Goal: Check status: Check status

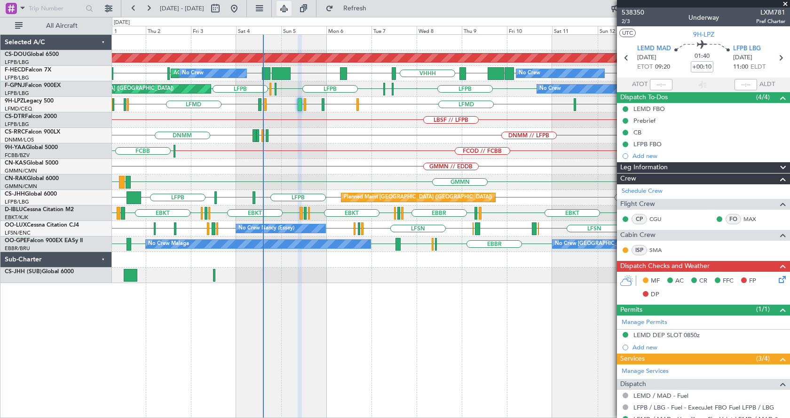
scroll to position [157, 0]
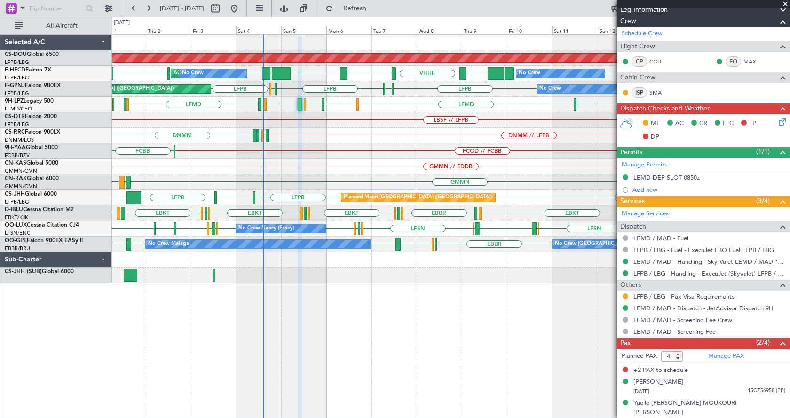
click at [508, 360] on div "Planned Maint London ([GEOGRAPHIC_DATA]) LFPB RPLL WSSL HEGN LFPB LFPB LFPB [GE…" at bounding box center [451, 226] width 678 height 384
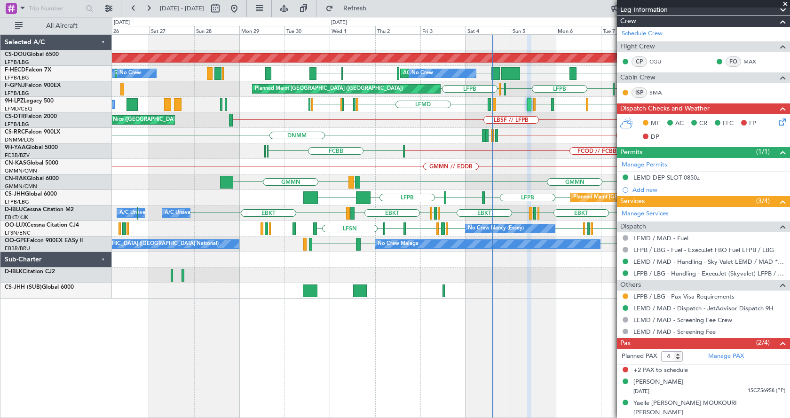
click at [434, 342] on div "Planned Maint London ([GEOGRAPHIC_DATA]) [GEOGRAPHIC_DATA] [GEOGRAPHIC_DATA] RP…" at bounding box center [451, 226] width 678 height 384
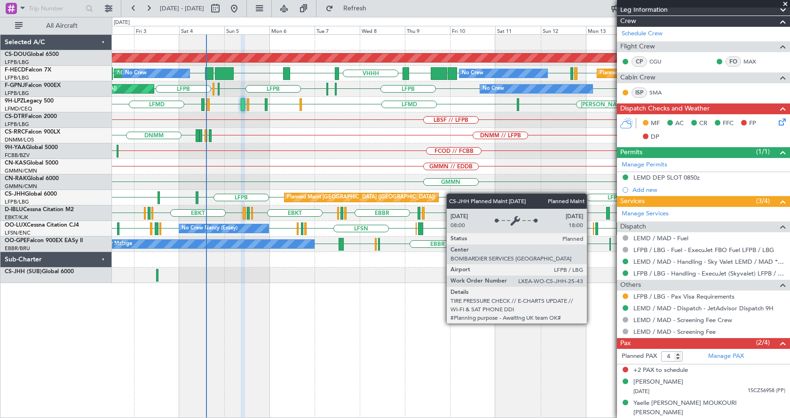
click at [323, 200] on div "Planned Maint London ([GEOGRAPHIC_DATA]) AOG Maint [GEOGRAPHIC_DATA] ([GEOGRAPH…" at bounding box center [450, 159] width 677 height 248
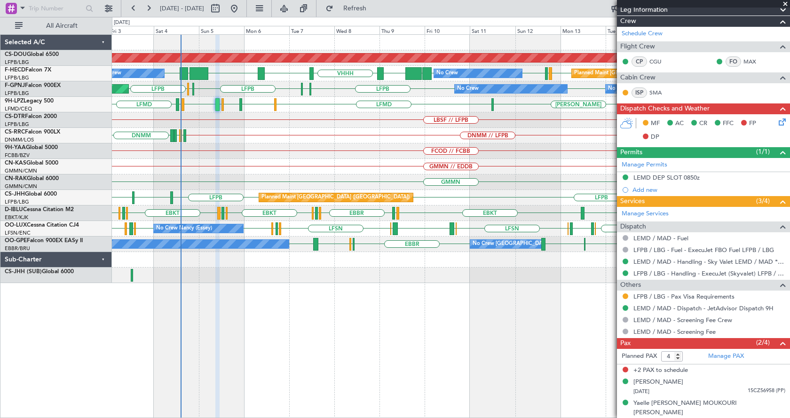
click at [406, 327] on div "Planned Maint London ([GEOGRAPHIC_DATA]) LFPB LFMN or LFPB LFPB RPLL WSSL HEGN …" at bounding box center [451, 226] width 678 height 384
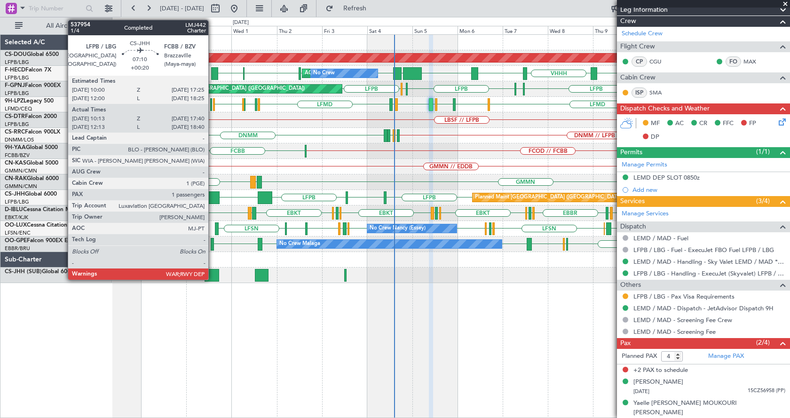
click at [212, 197] on div at bounding box center [212, 197] width 14 height 13
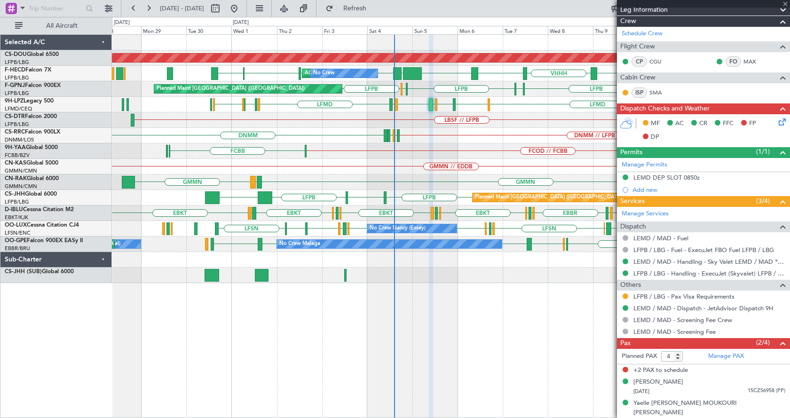
type input "+00:20"
type input "10:23"
type input "17:35"
type input "1"
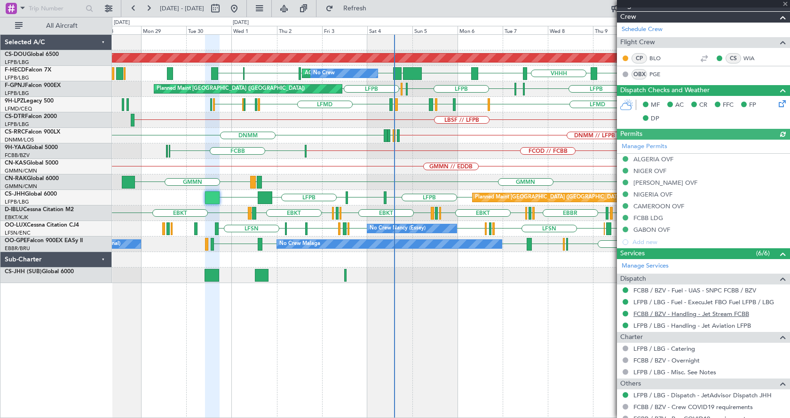
scroll to position [239, 0]
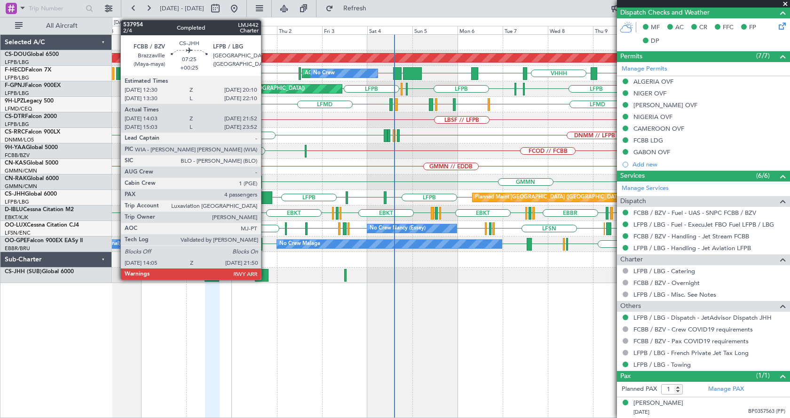
click at [264, 196] on div at bounding box center [265, 197] width 15 height 13
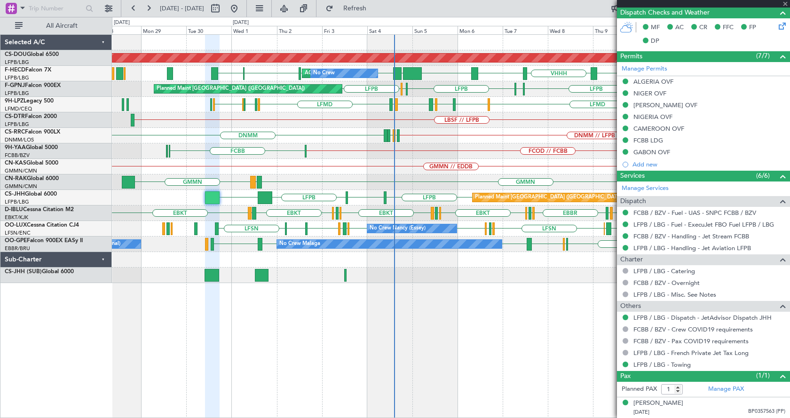
type input "+00:25"
type input "14:13"
type input "21:47"
type input "4"
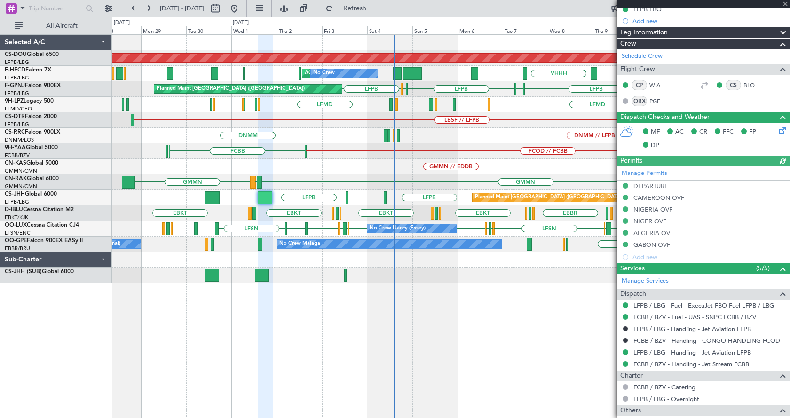
scroll to position [267, 0]
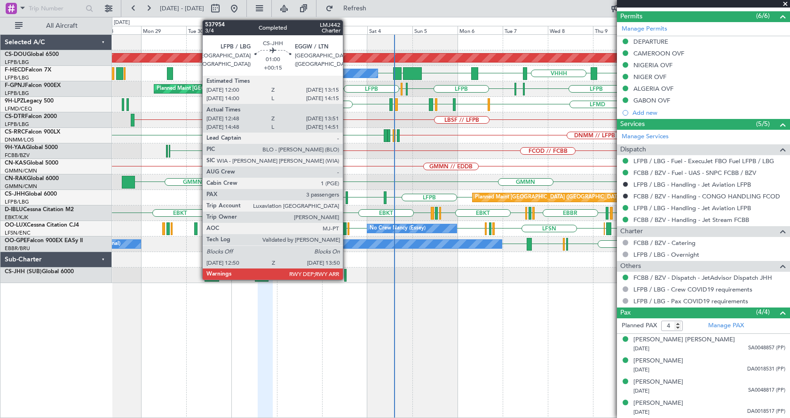
click at [347, 192] on div at bounding box center [346, 197] width 2 height 13
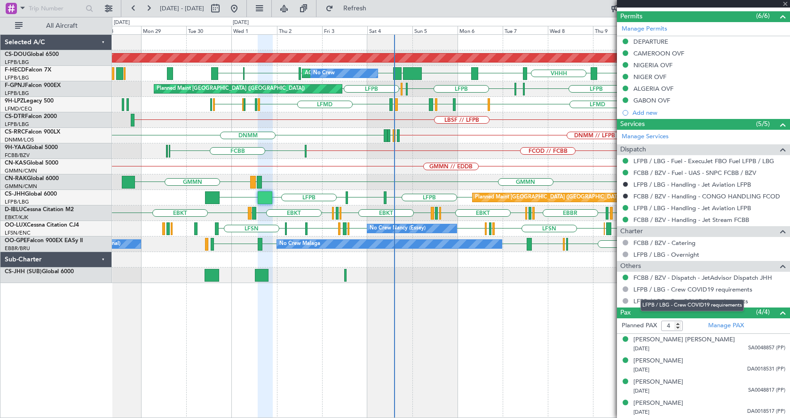
type input "+00:15"
type input "12:58"
type input "13:46"
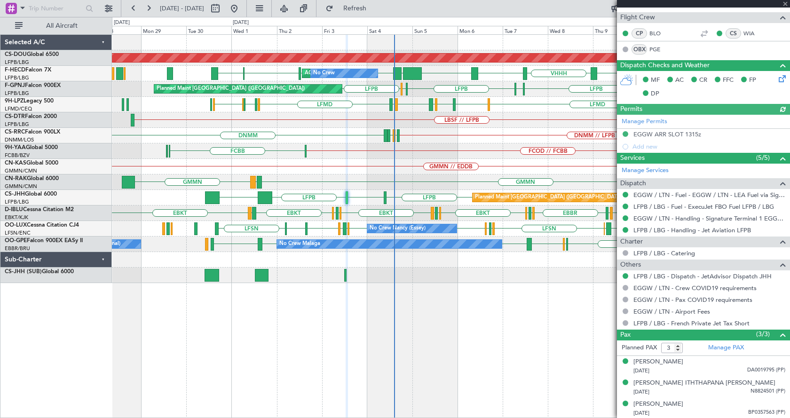
scroll to position [199, 0]
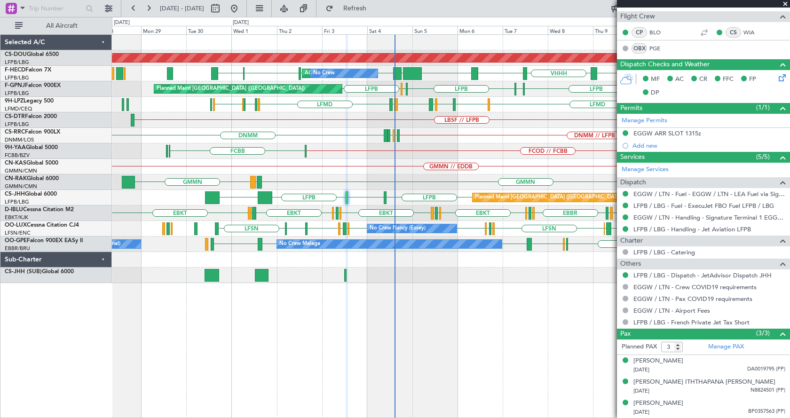
click at [783, 1] on span at bounding box center [784, 4] width 9 height 8
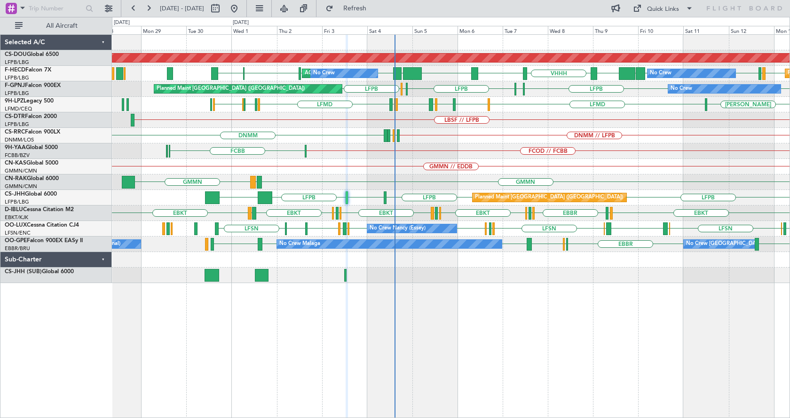
type input "0"
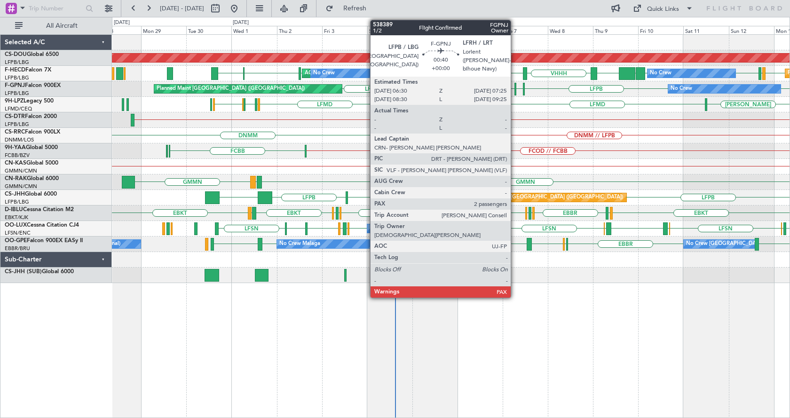
click at [515, 87] on div at bounding box center [515, 89] width 2 height 13
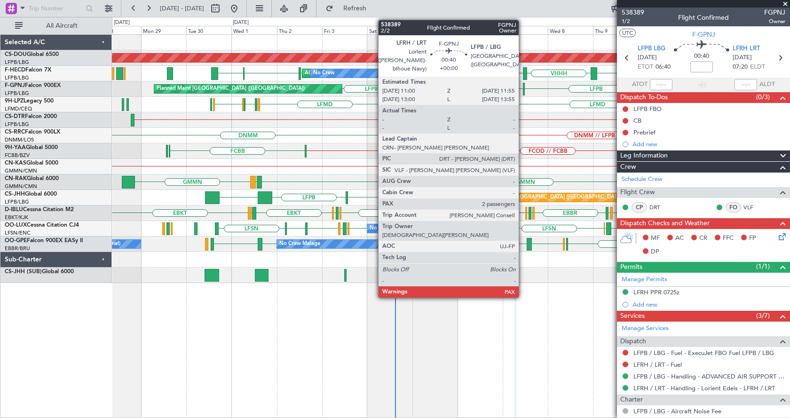
click at [523, 85] on div at bounding box center [524, 89] width 2 height 13
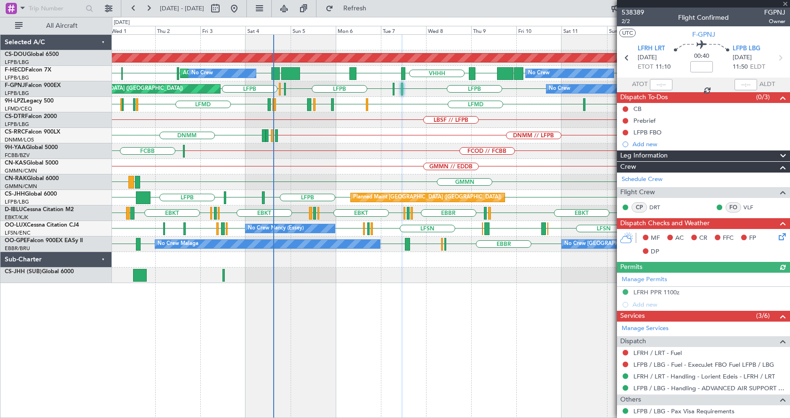
click at [384, 362] on div "Planned Maint London ([GEOGRAPHIC_DATA]) RPLL WSSL HEGN LFPB LFPB LFPB [GEOGRAP…" at bounding box center [451, 226] width 678 height 384
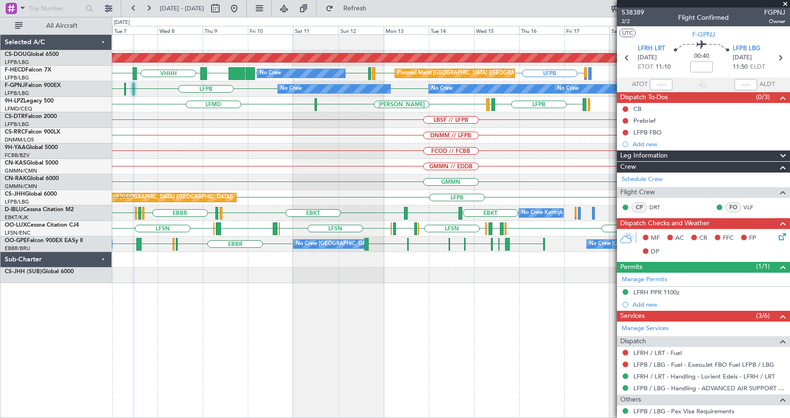
click at [220, 354] on div "Planned Maint London ([GEOGRAPHIC_DATA]) No Crew Planned Maint [GEOGRAPHIC_DATA…" at bounding box center [451, 226] width 678 height 384
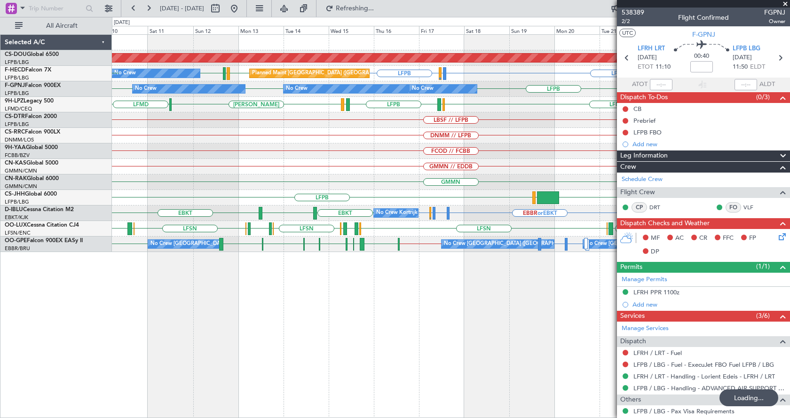
click at [360, 349] on div "Planned Maint London ([GEOGRAPHIC_DATA]) LFPB LFMN or LFPB LFPB LFPB LFMN LFPB …" at bounding box center [451, 226] width 678 height 384
